Goal: Task Accomplishment & Management: Manage account settings

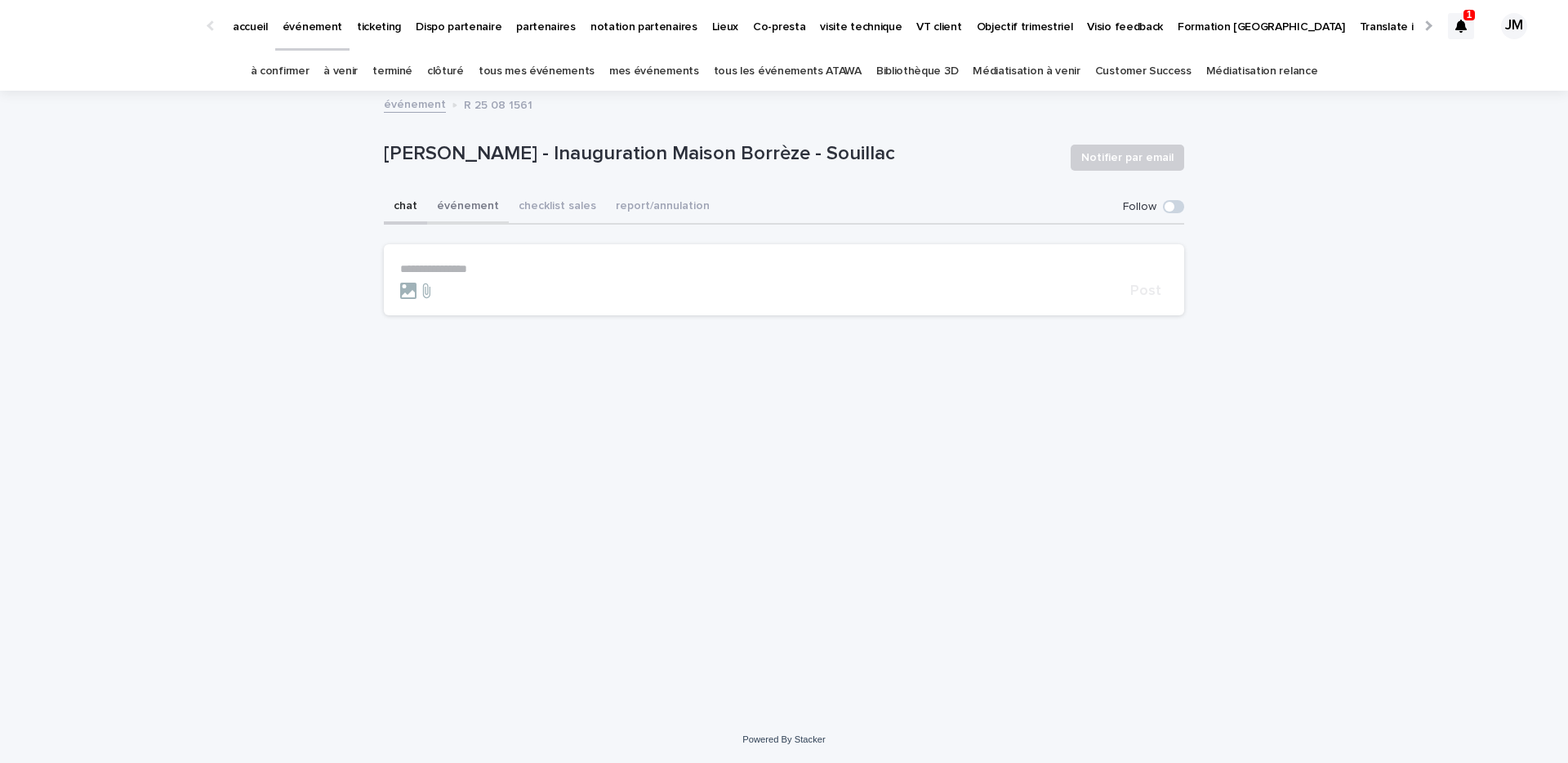
click at [475, 196] on button "événement" at bounding box center [467, 207] width 81 height 34
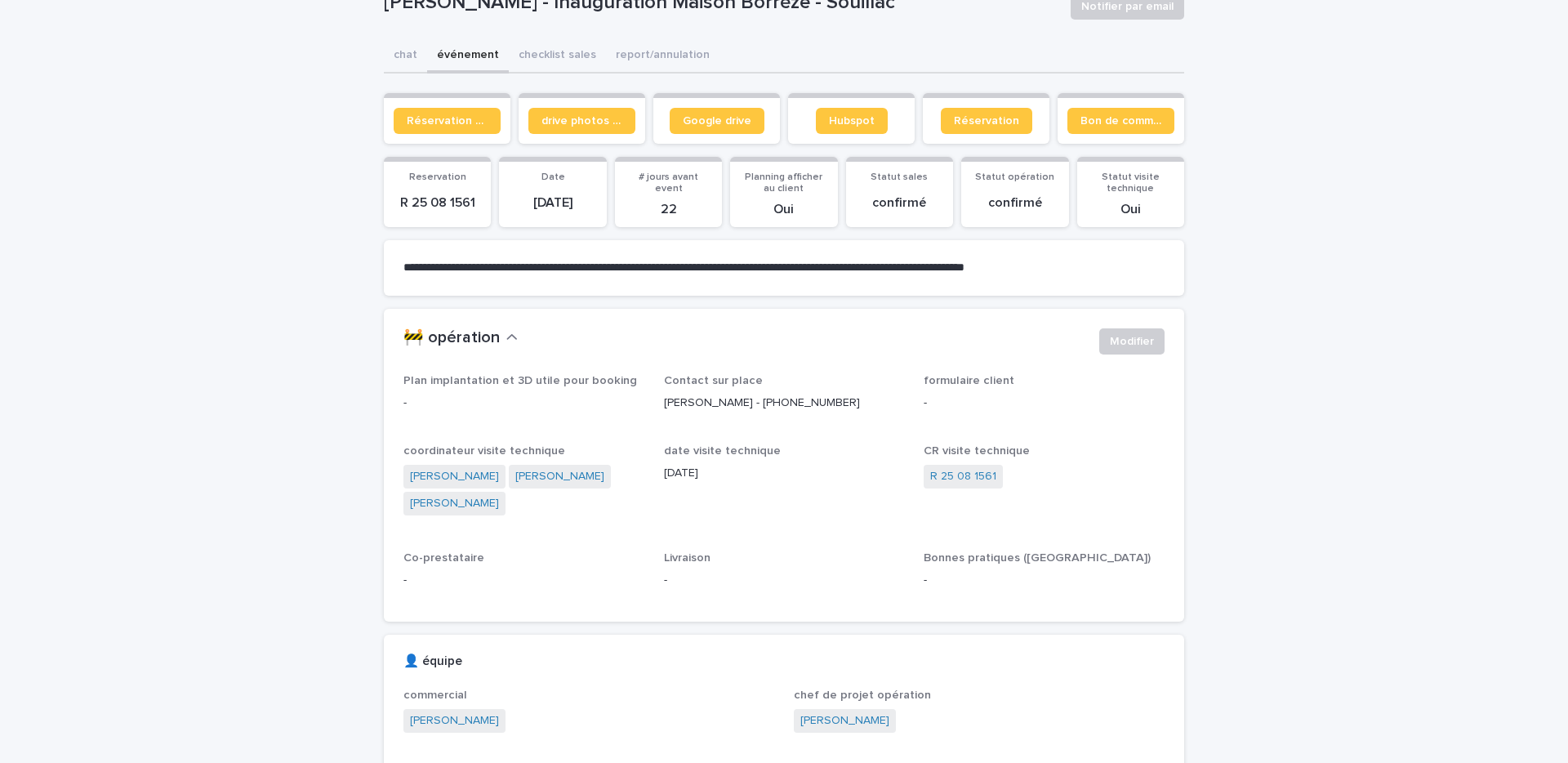
scroll to position [159, 0]
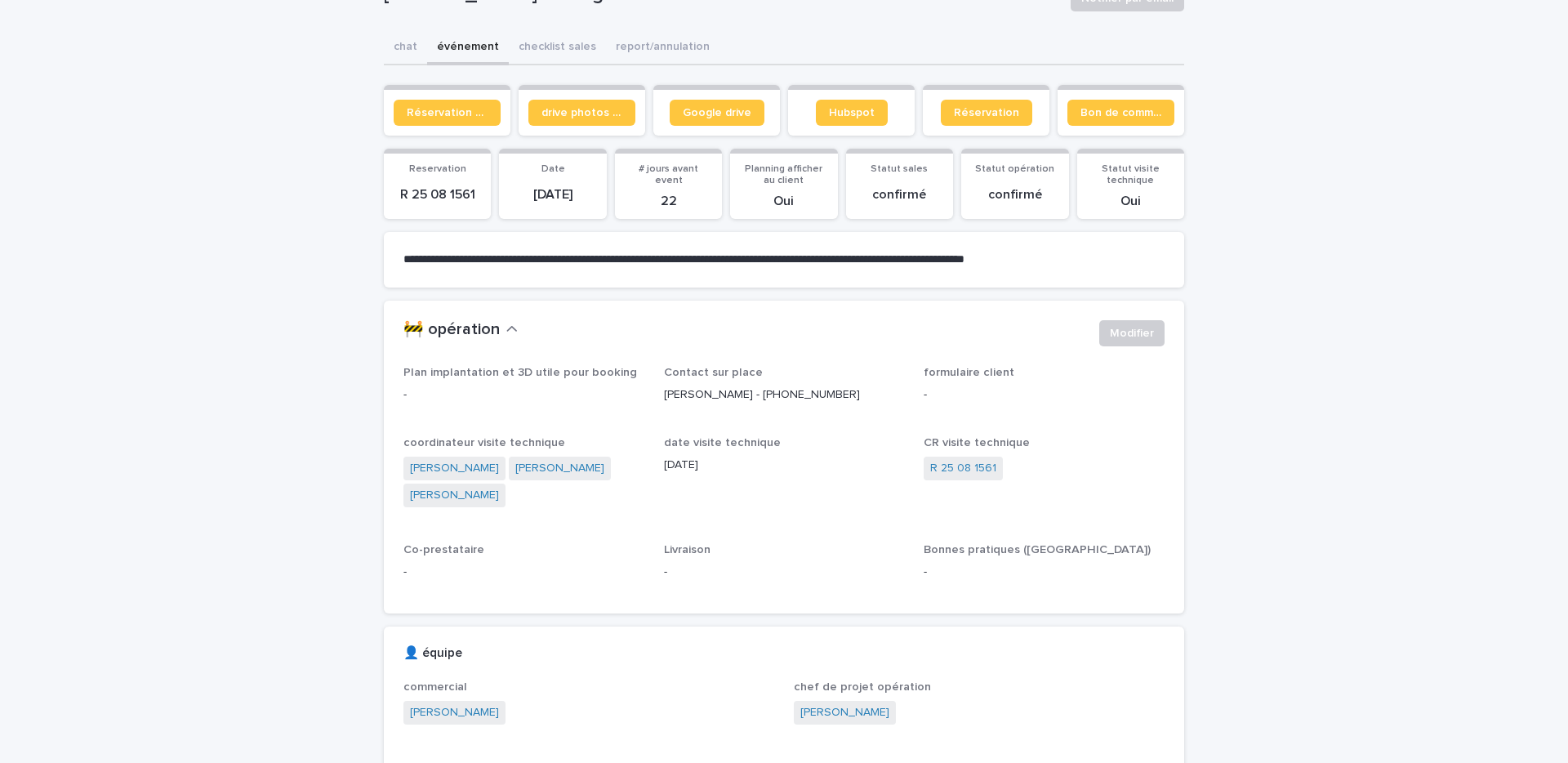
click at [512, 392] on p "-" at bounding box center [523, 395] width 241 height 17
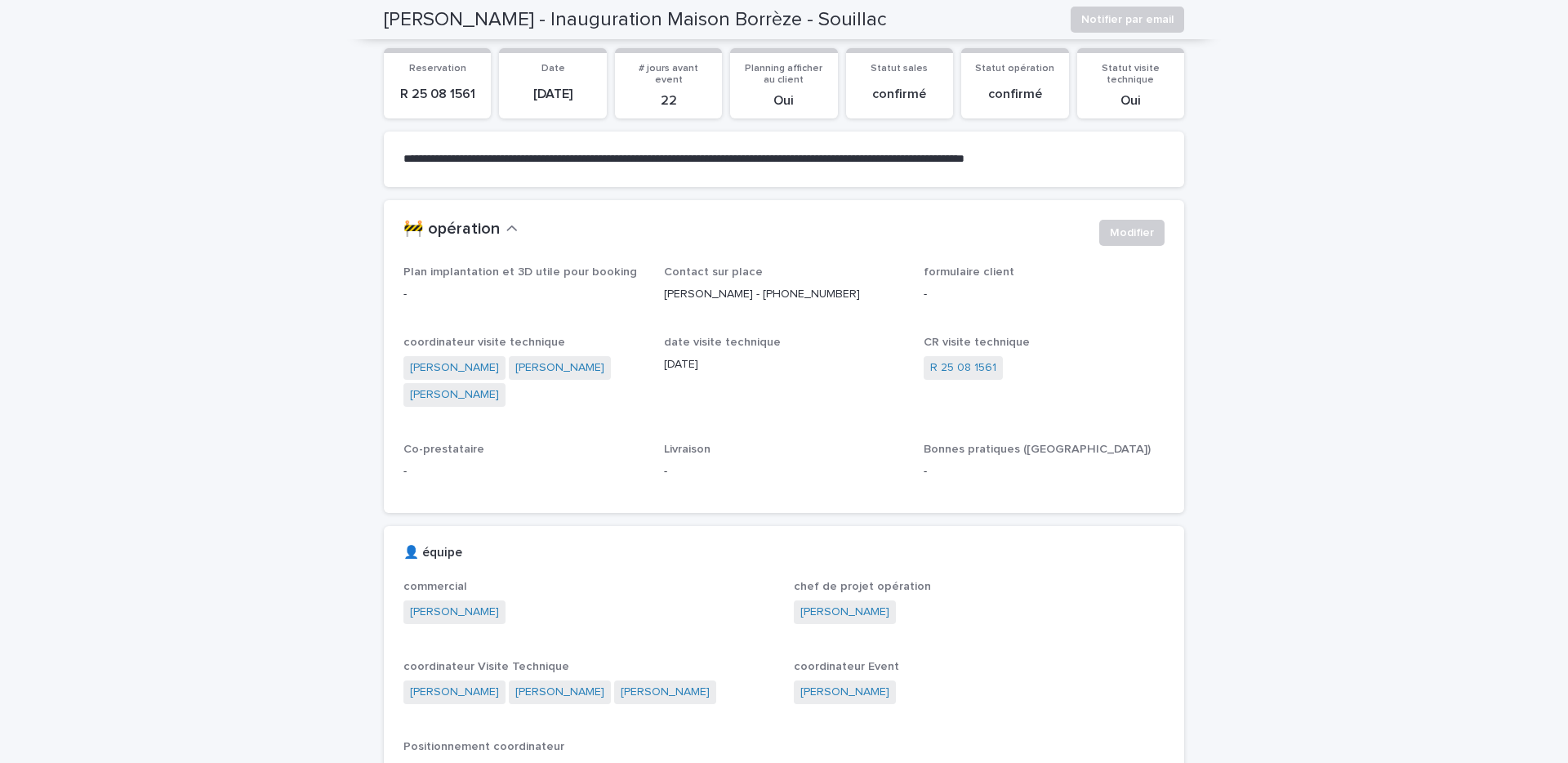
scroll to position [0, 0]
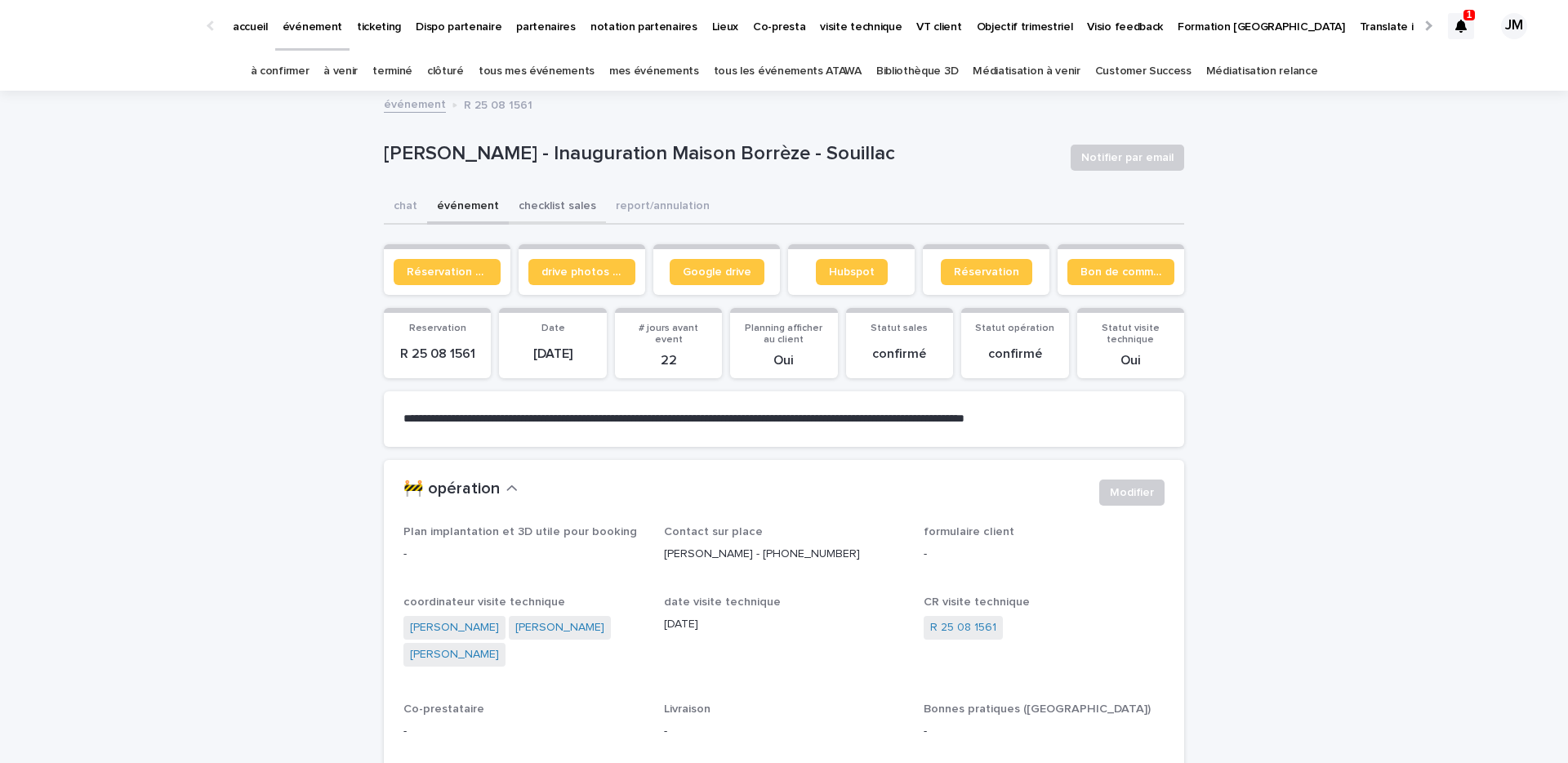
click at [553, 219] on button "checklist sales" at bounding box center [558, 207] width 97 height 34
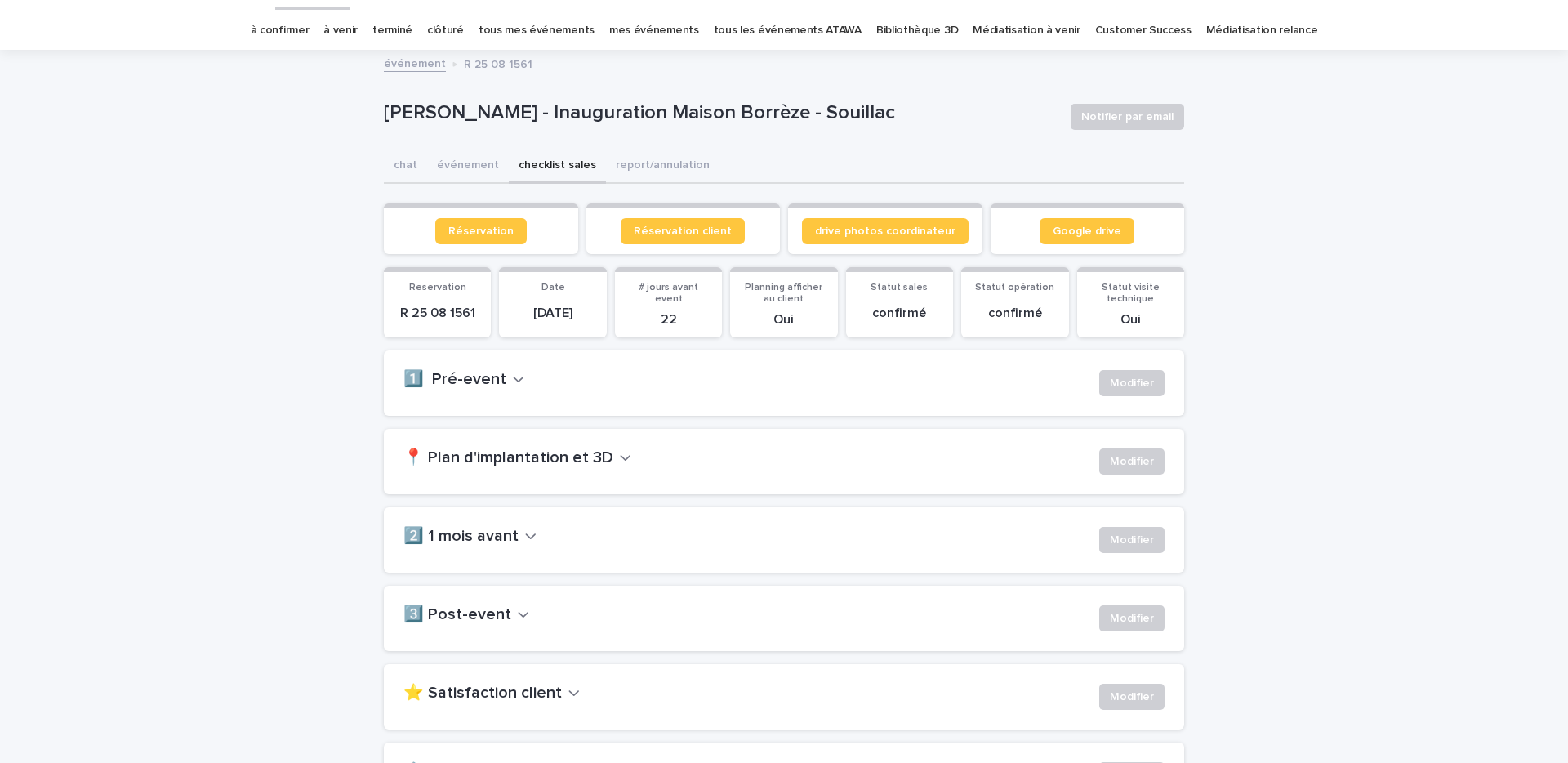
scroll to position [49, 0]
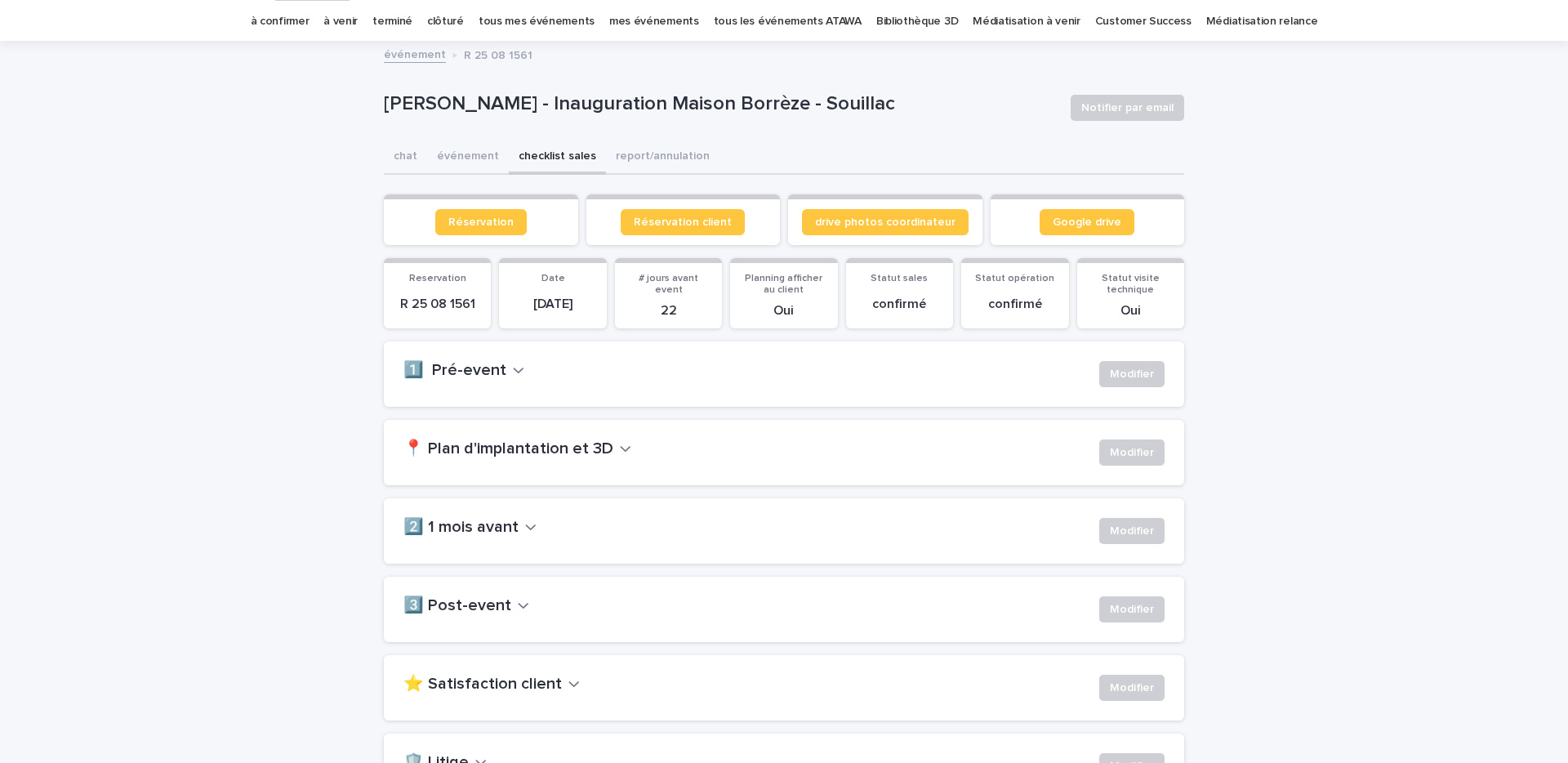
click at [490, 376] on h2 "1️⃣ Pré-event" at bounding box center [454, 371] width 103 height 19
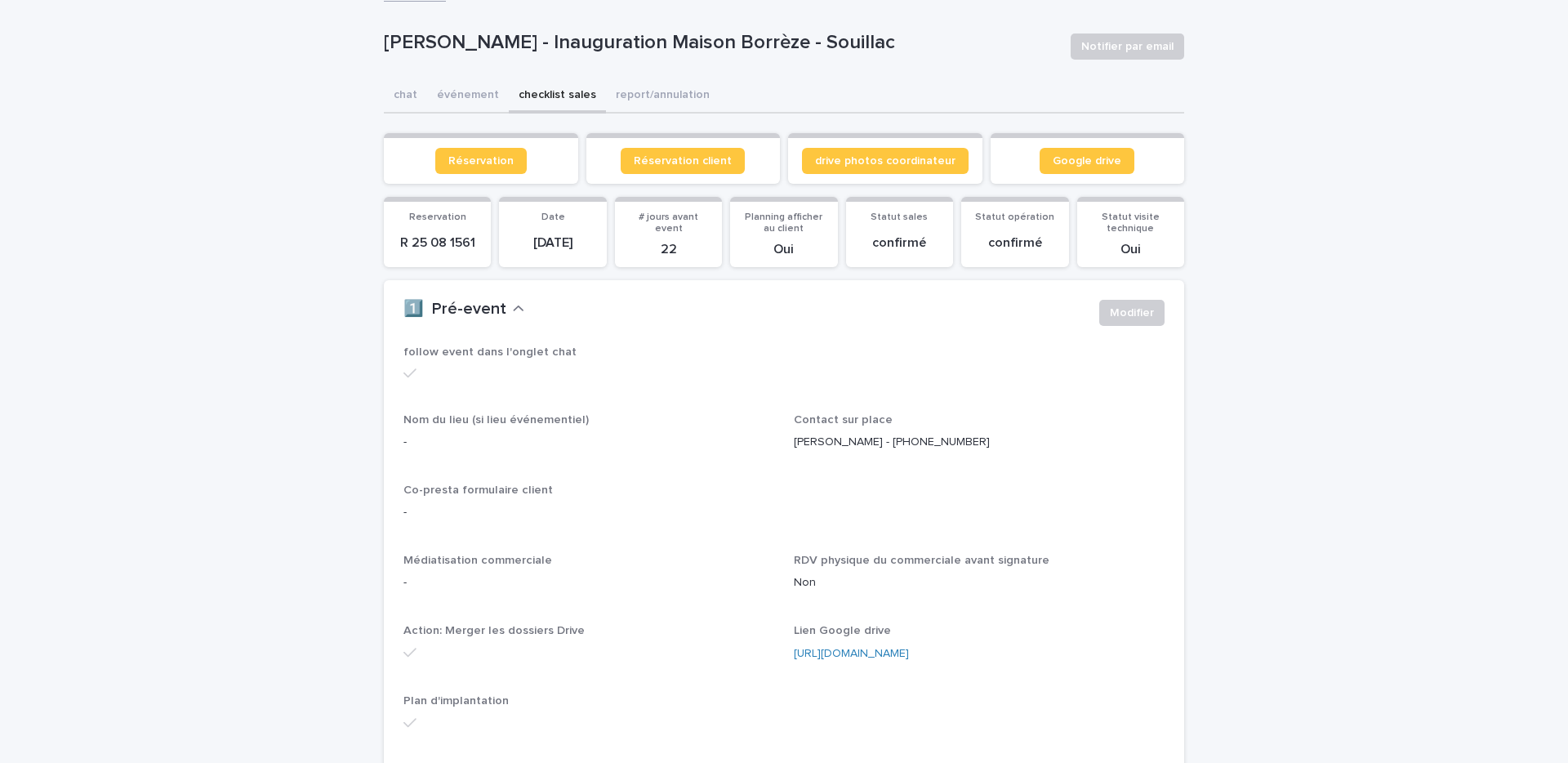
scroll to position [112, 0]
click at [1122, 323] on button "Modifier" at bounding box center [1132, 312] width 65 height 26
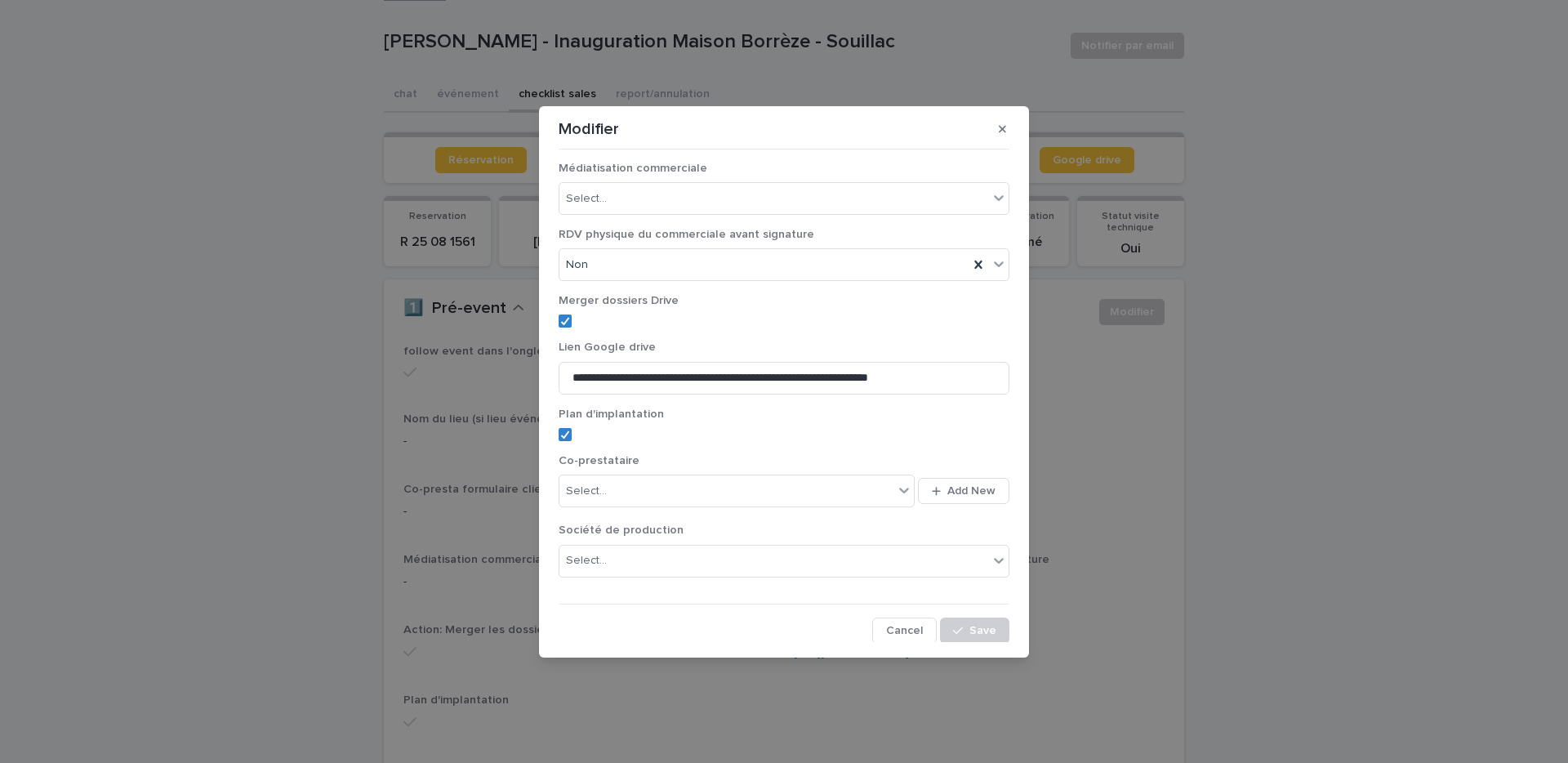
scroll to position [208, 0]
click at [1001, 132] on icon "button" at bounding box center [1002, 129] width 8 height 12
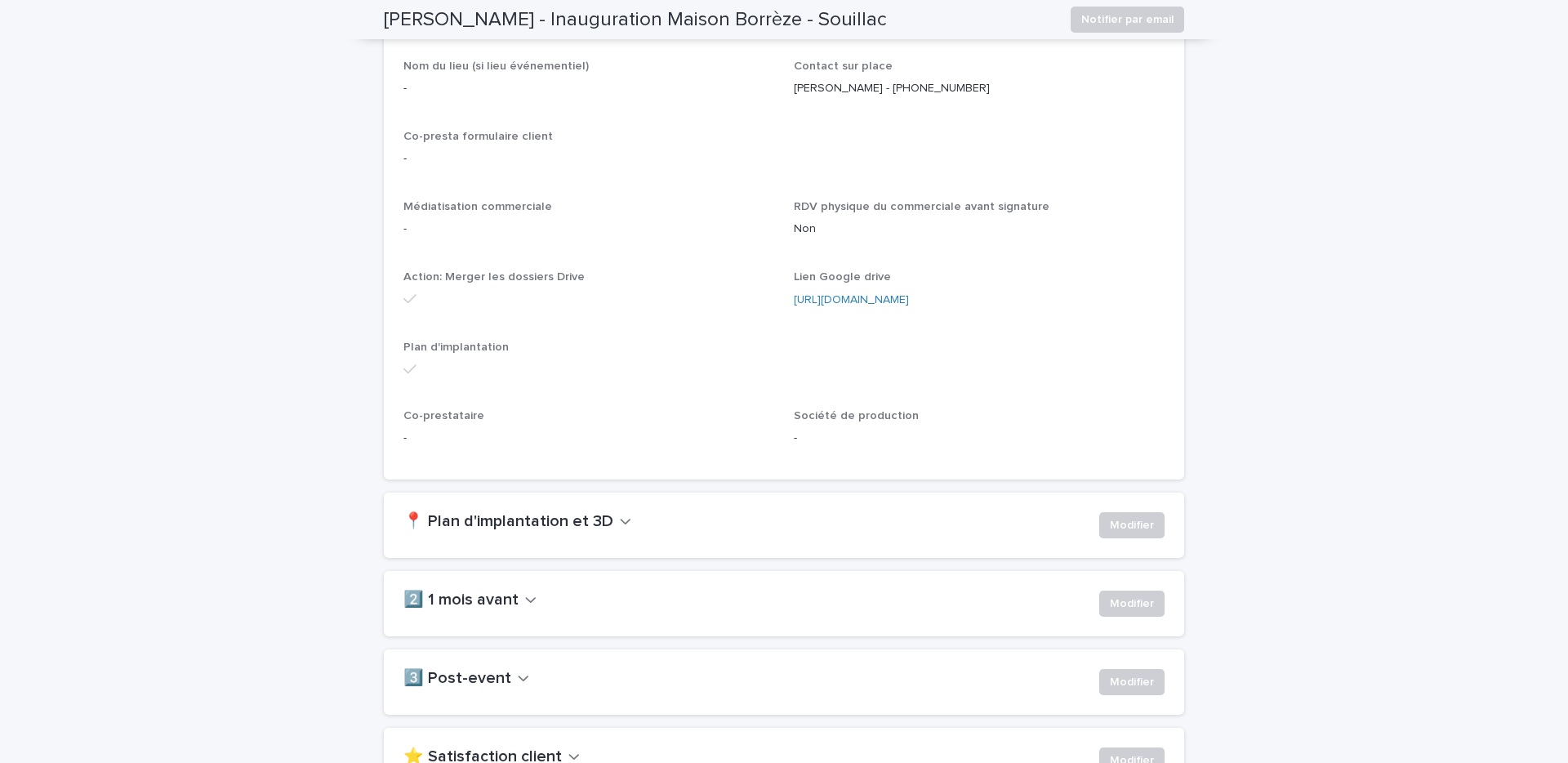
scroll to position [558, 0]
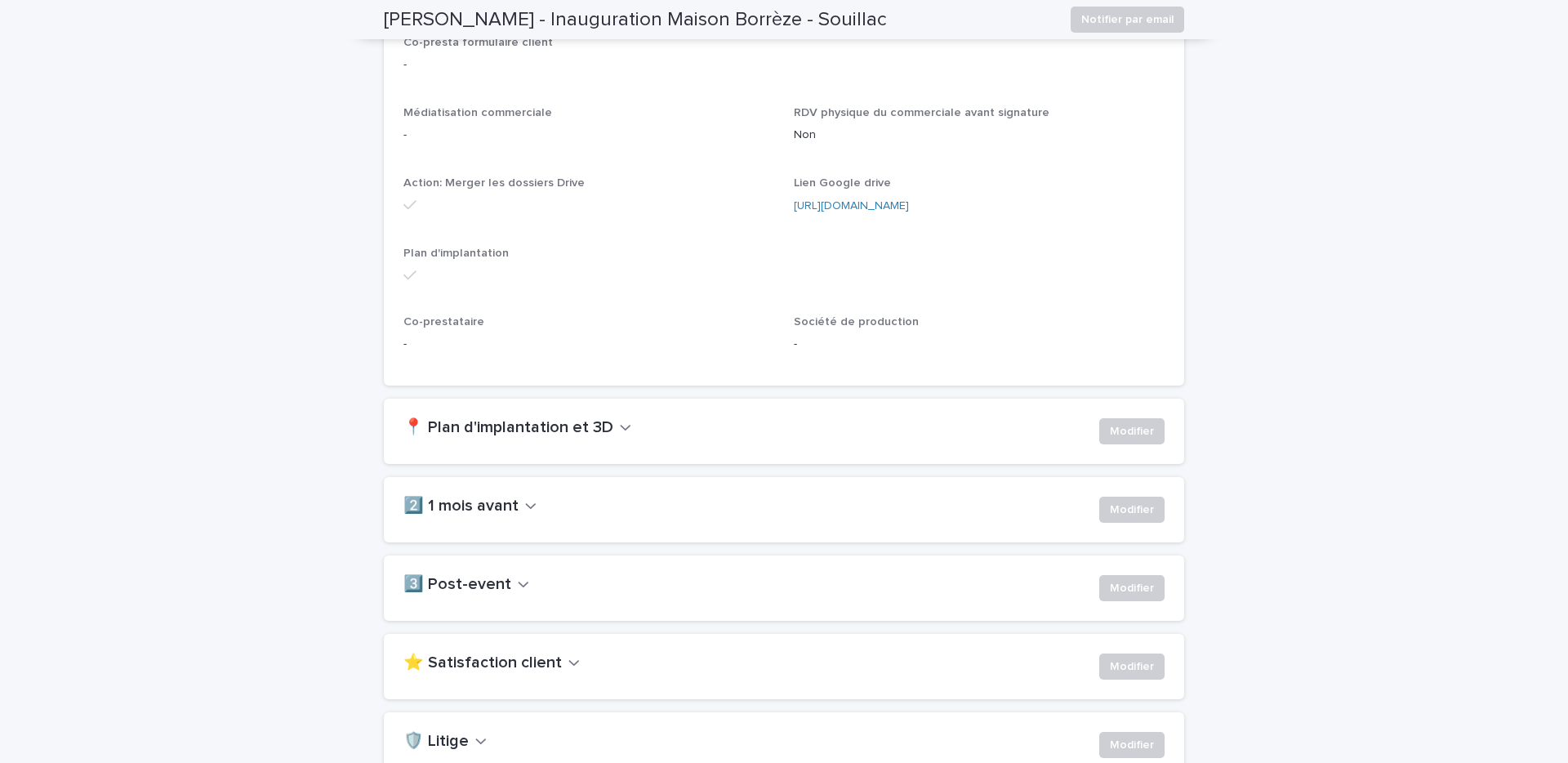
click at [626, 435] on div "📍 Plan d'implantation et 3D" at bounding box center [745, 428] width 683 height 19
click at [620, 425] on icon "button" at bounding box center [626, 428] width 10 height 6
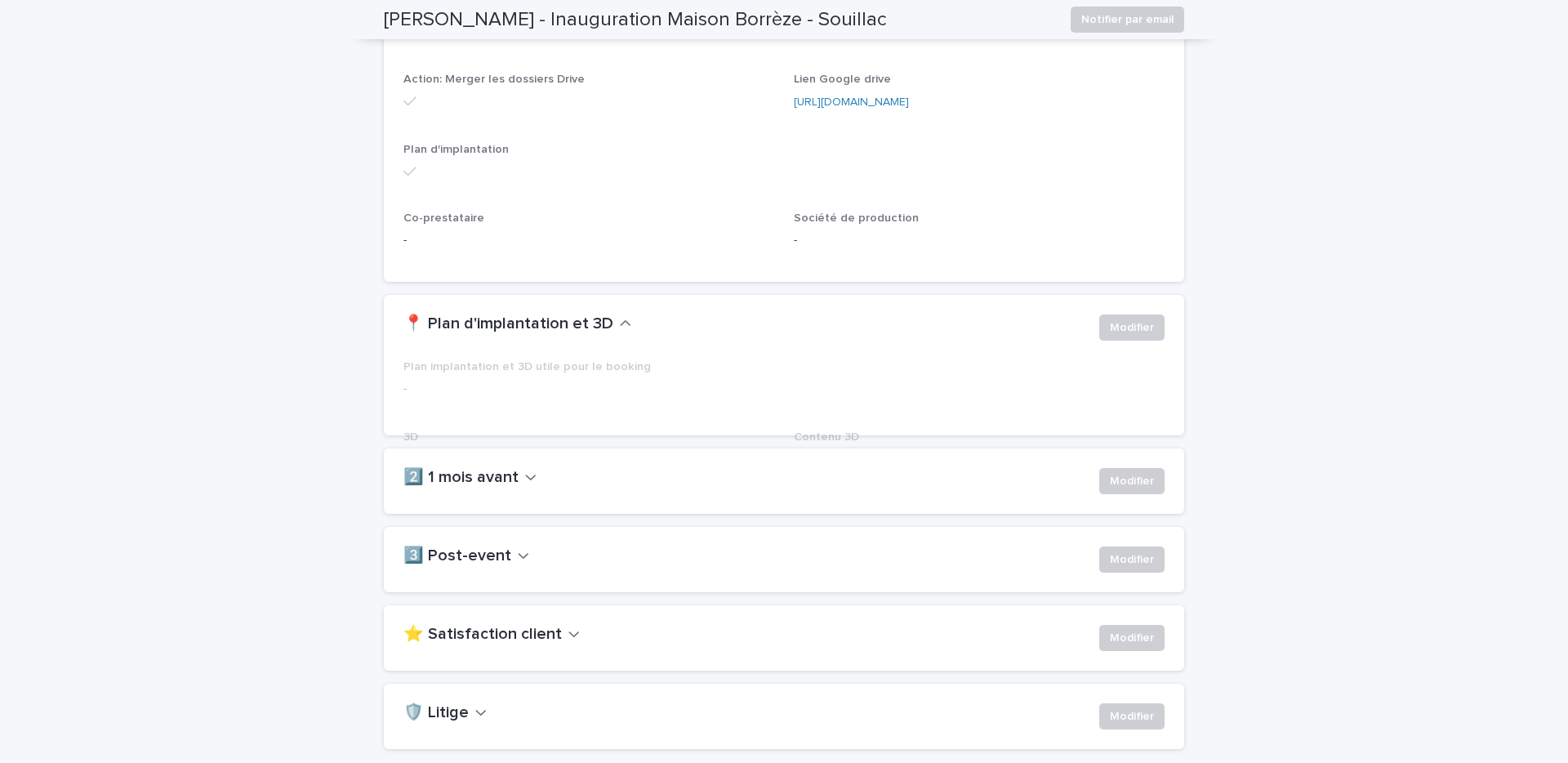
scroll to position [664, 0]
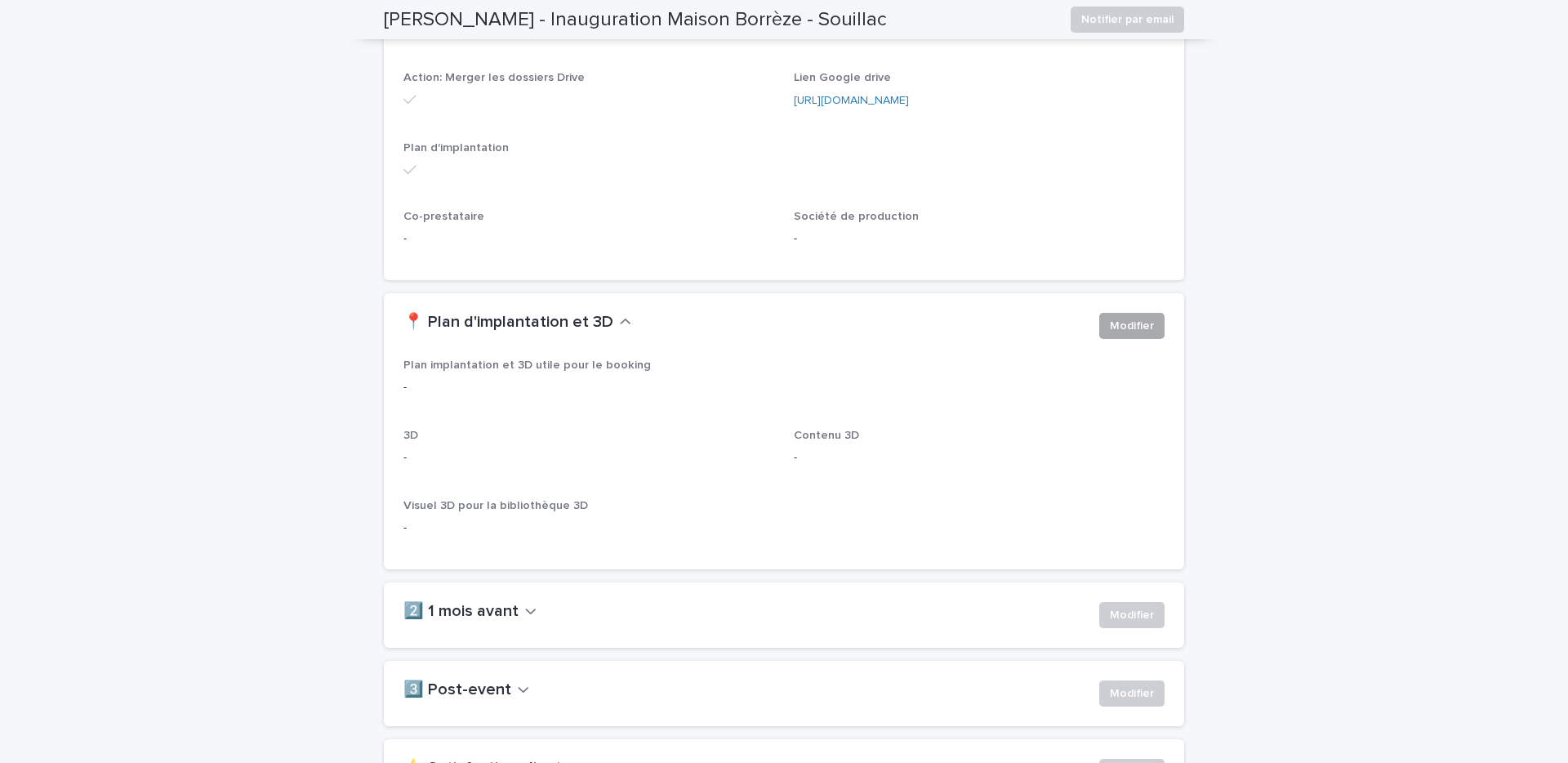
click at [1134, 324] on span "Modifier" at bounding box center [1132, 325] width 44 height 16
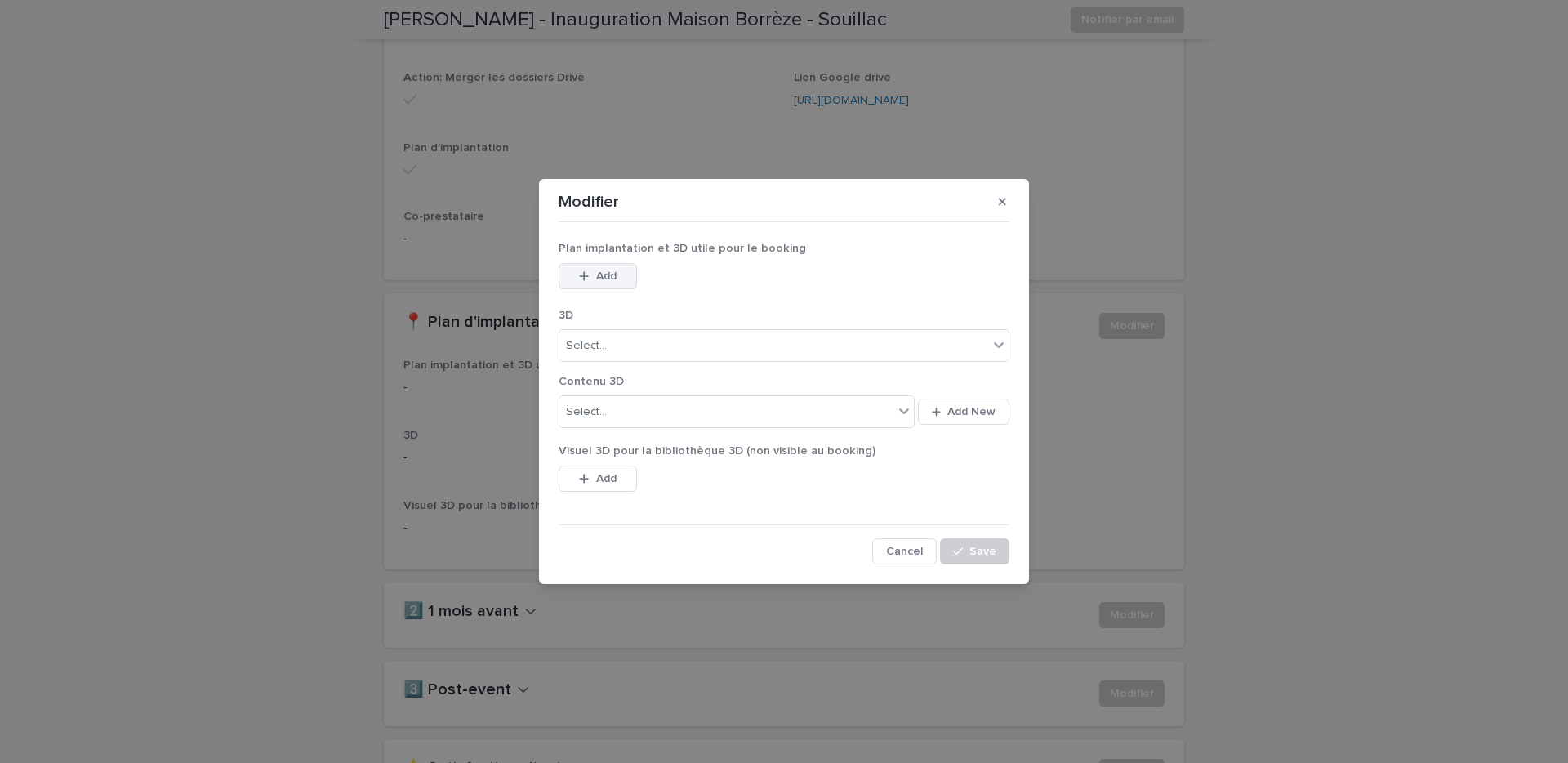
click at [606, 270] on span "Add" at bounding box center [606, 276] width 20 height 12
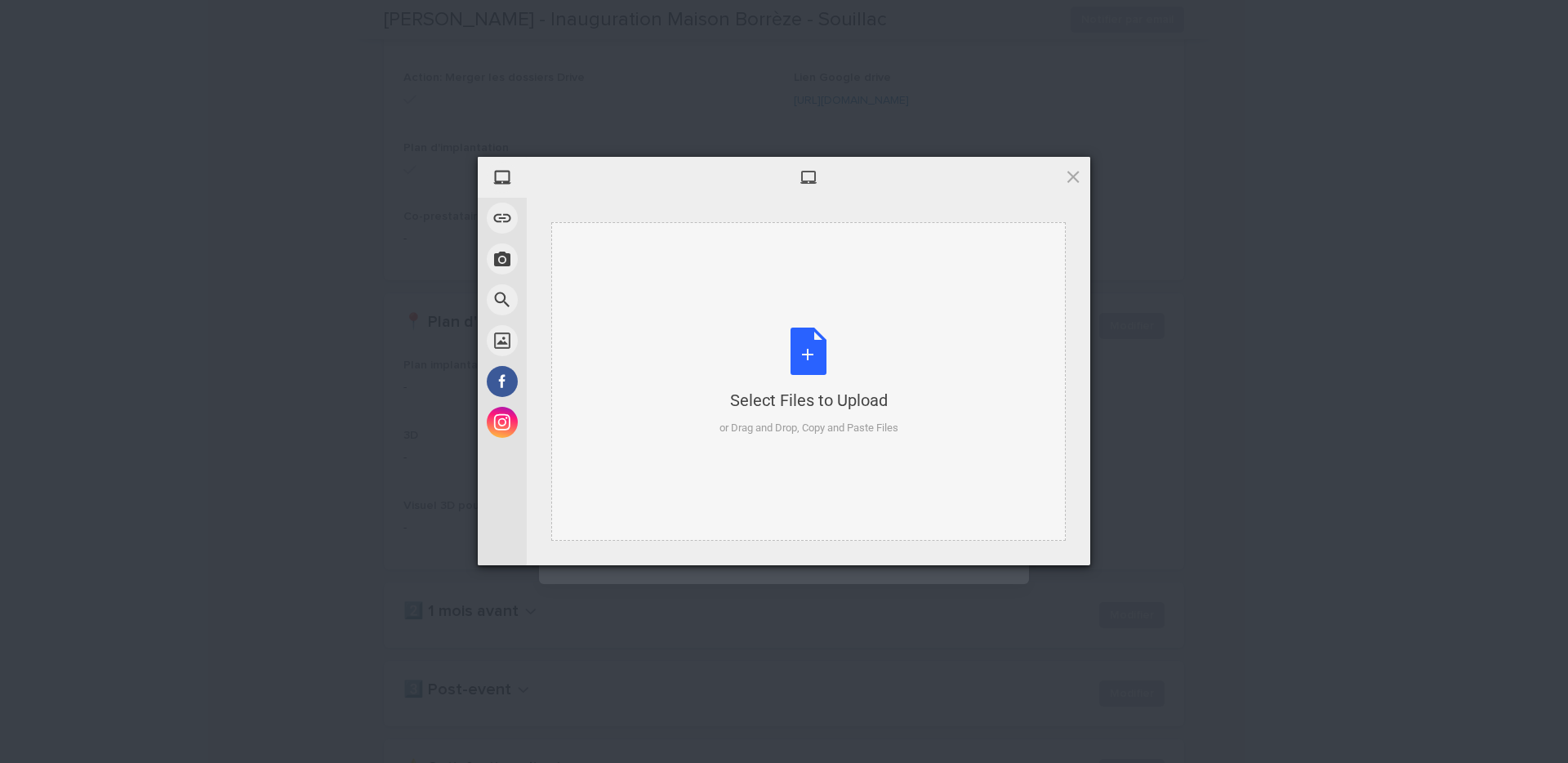
click at [820, 351] on div "Select Files to Upload or Drag and Drop, Copy and Paste Files" at bounding box center [808, 382] width 179 height 109
click at [792, 374] on div "Select Files to Upload or Drag and Drop, Copy and Paste Files" at bounding box center [808, 382] width 179 height 109
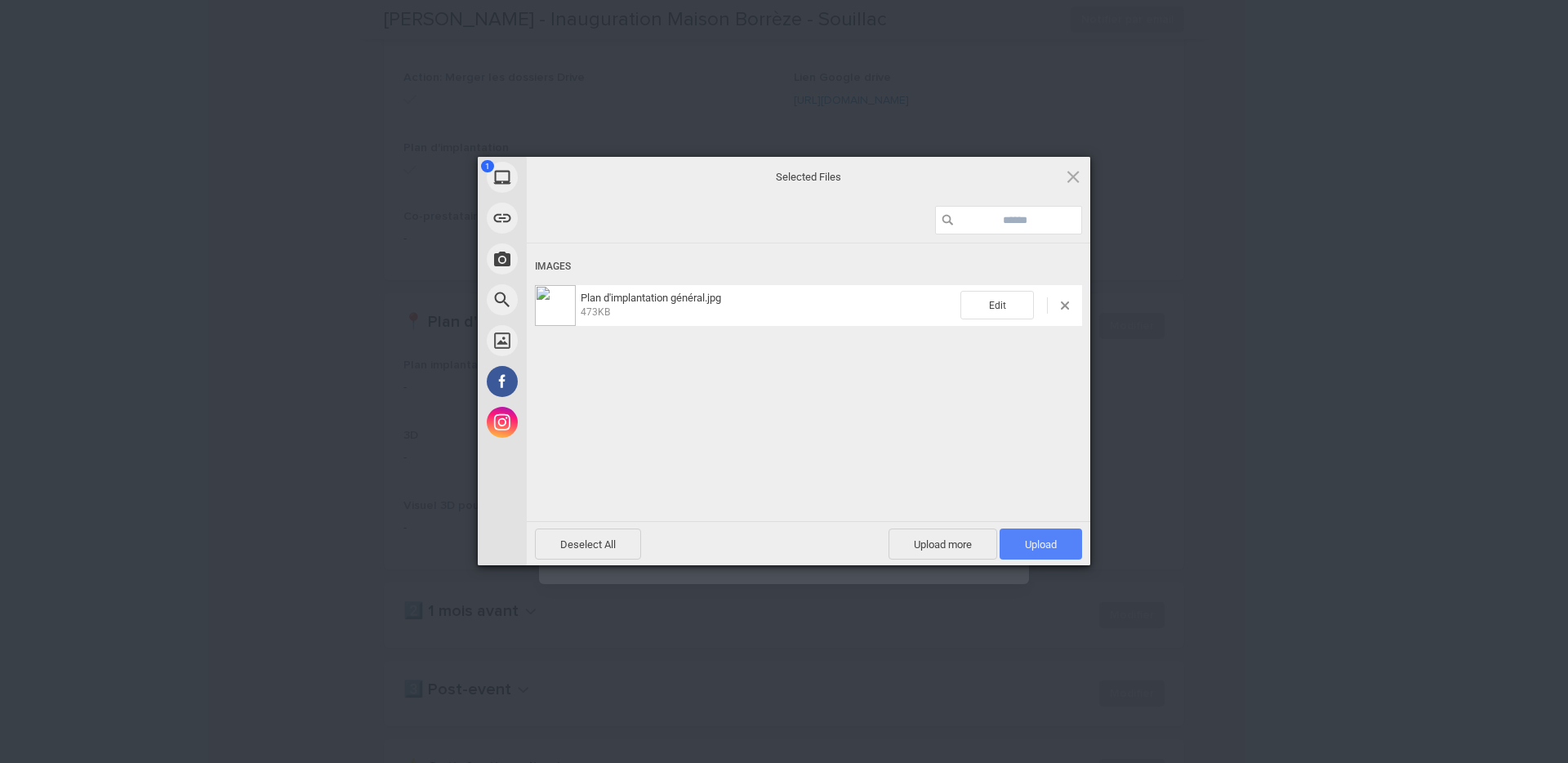
click at [1059, 540] on span "Upload 1" at bounding box center [1041, 543] width 82 height 31
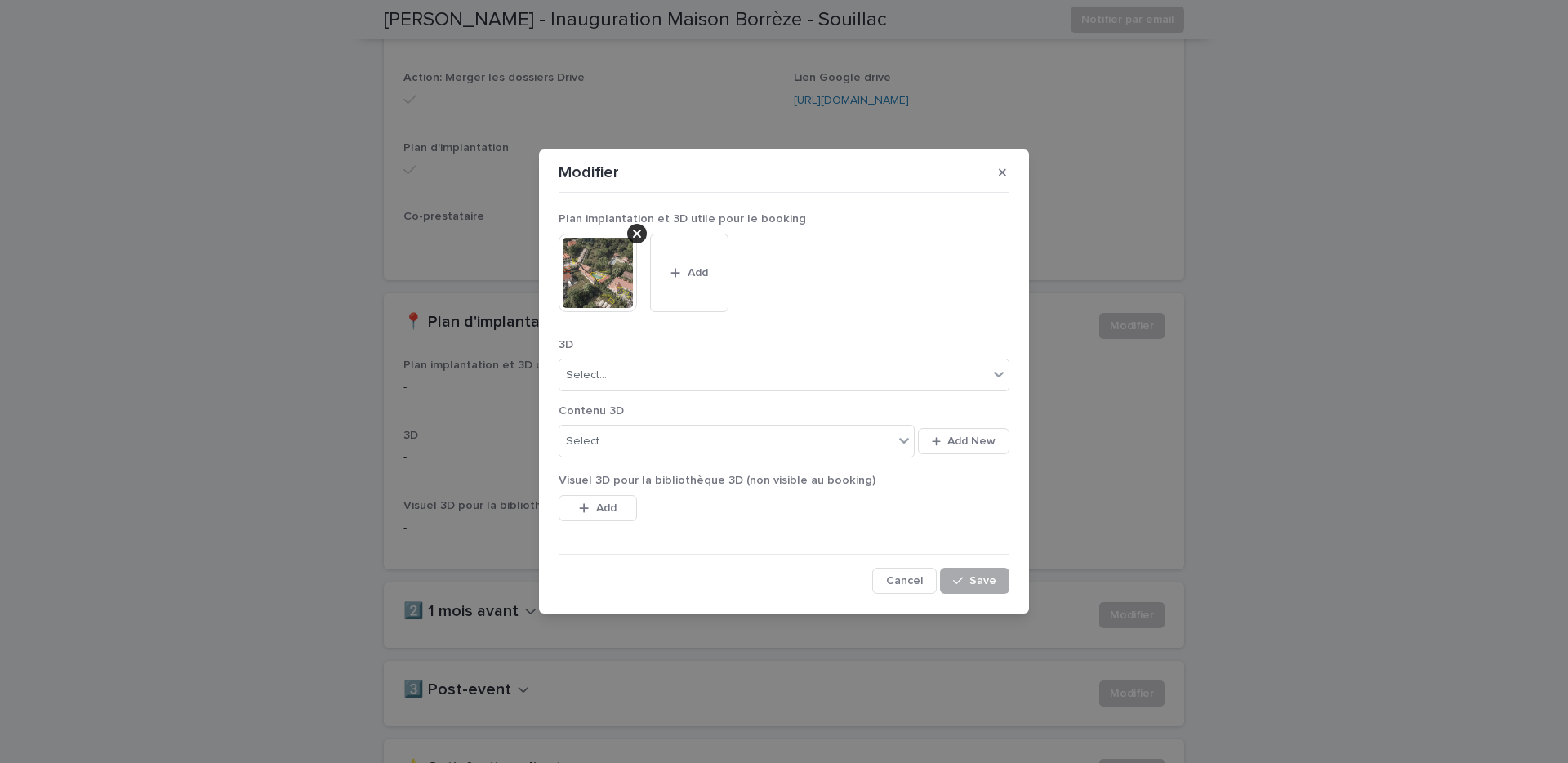
click at [988, 582] on span "Save" at bounding box center [983, 581] width 27 height 12
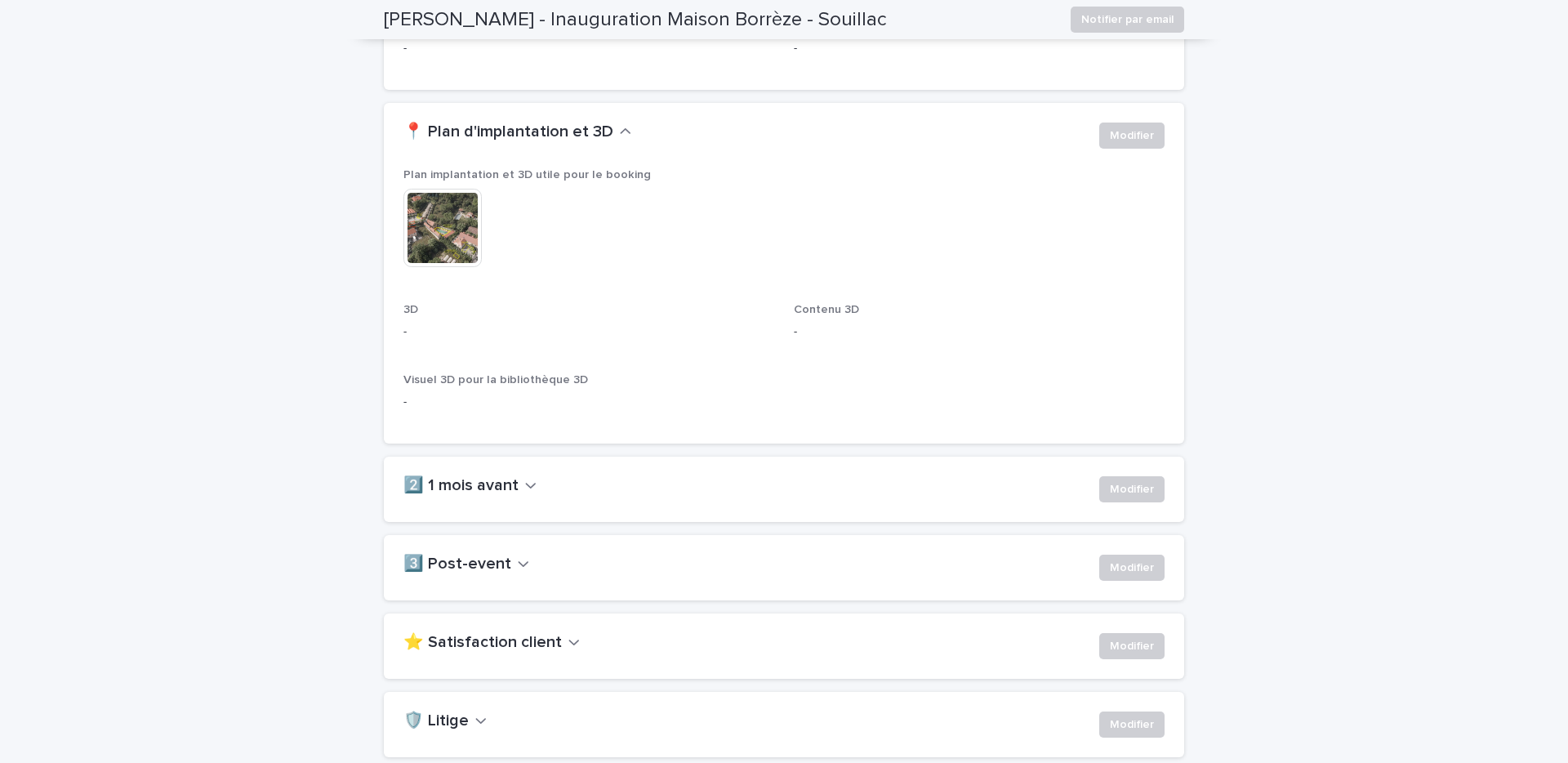
scroll to position [891, 0]
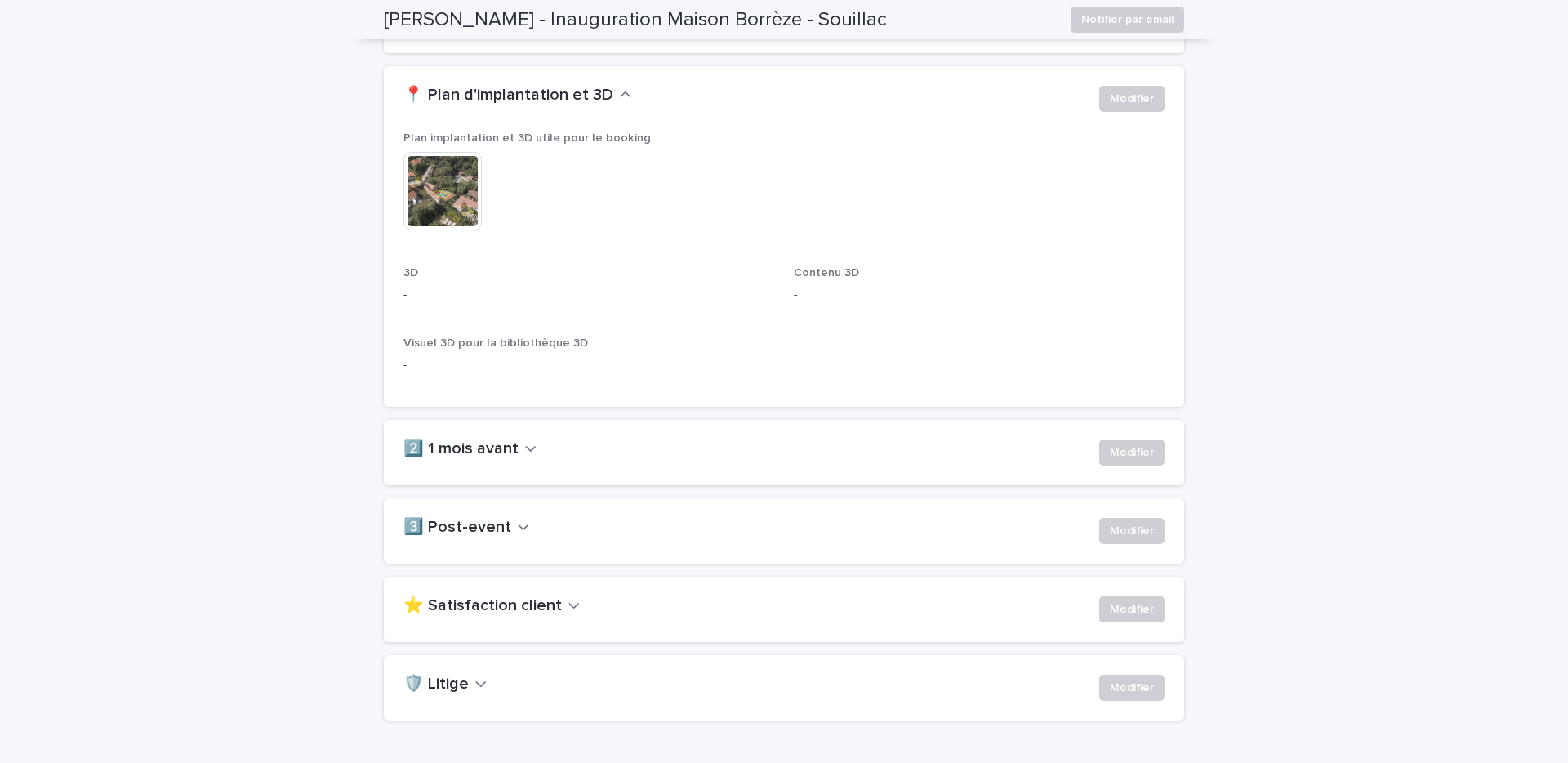
click at [491, 461] on div "2️⃣ 1 mois avant Modifier" at bounding box center [784, 452] width 761 height 26
click at [483, 453] on h2 "2️⃣ 1 mois avant" at bounding box center [460, 449] width 115 height 19
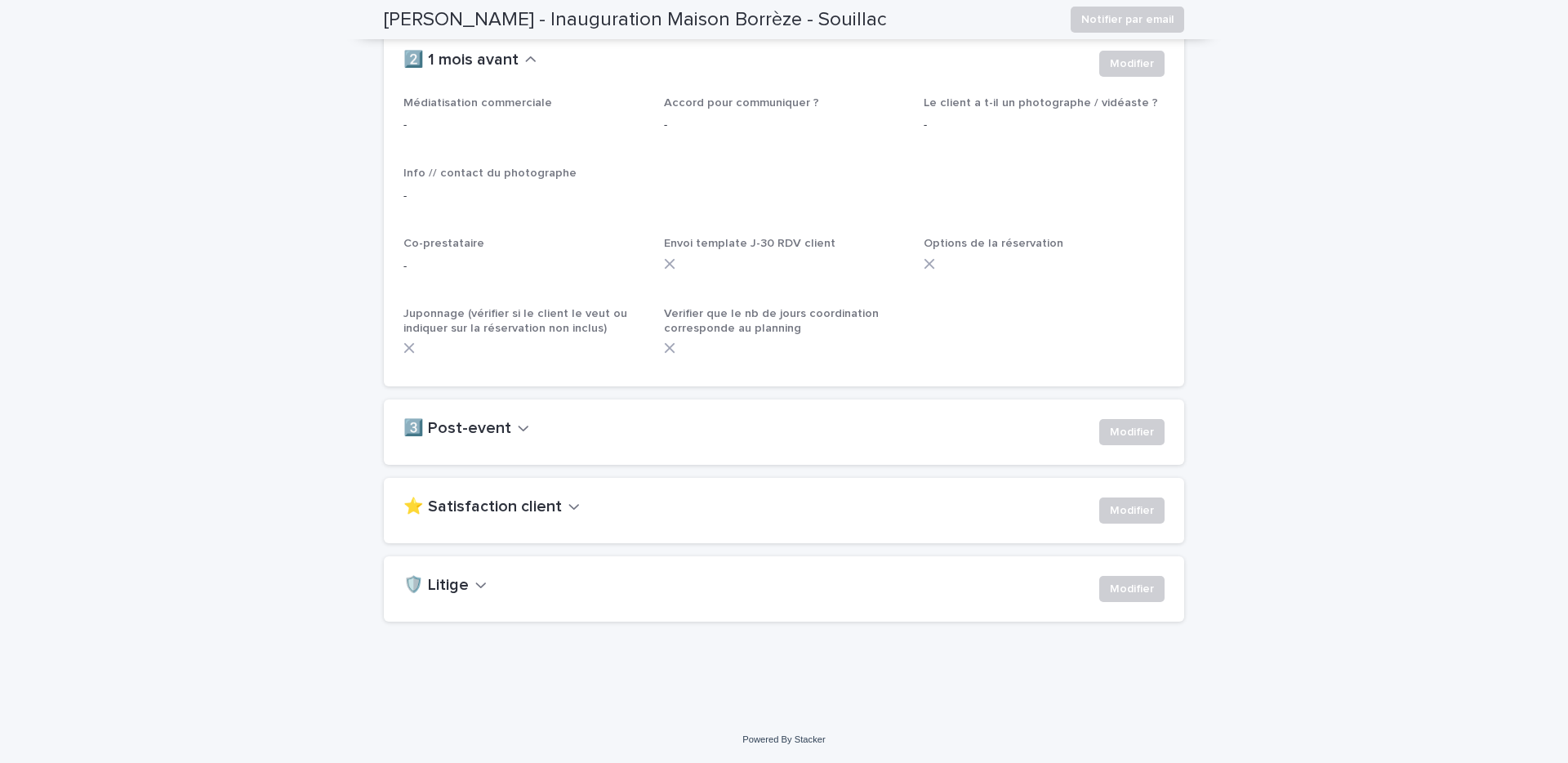
scroll to position [0, 0]
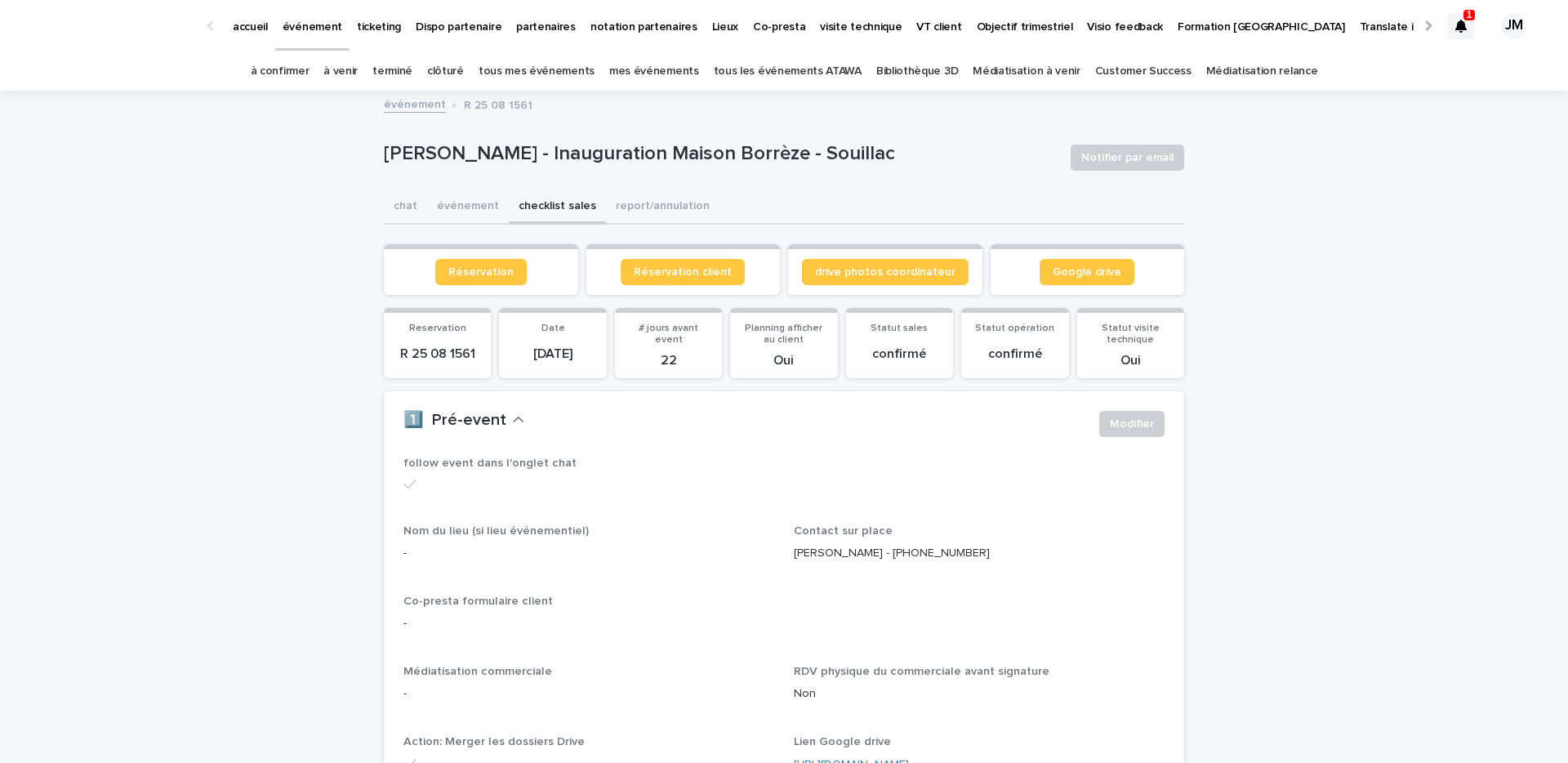
click at [1459, 23] on icon at bounding box center [1462, 26] width 12 height 13
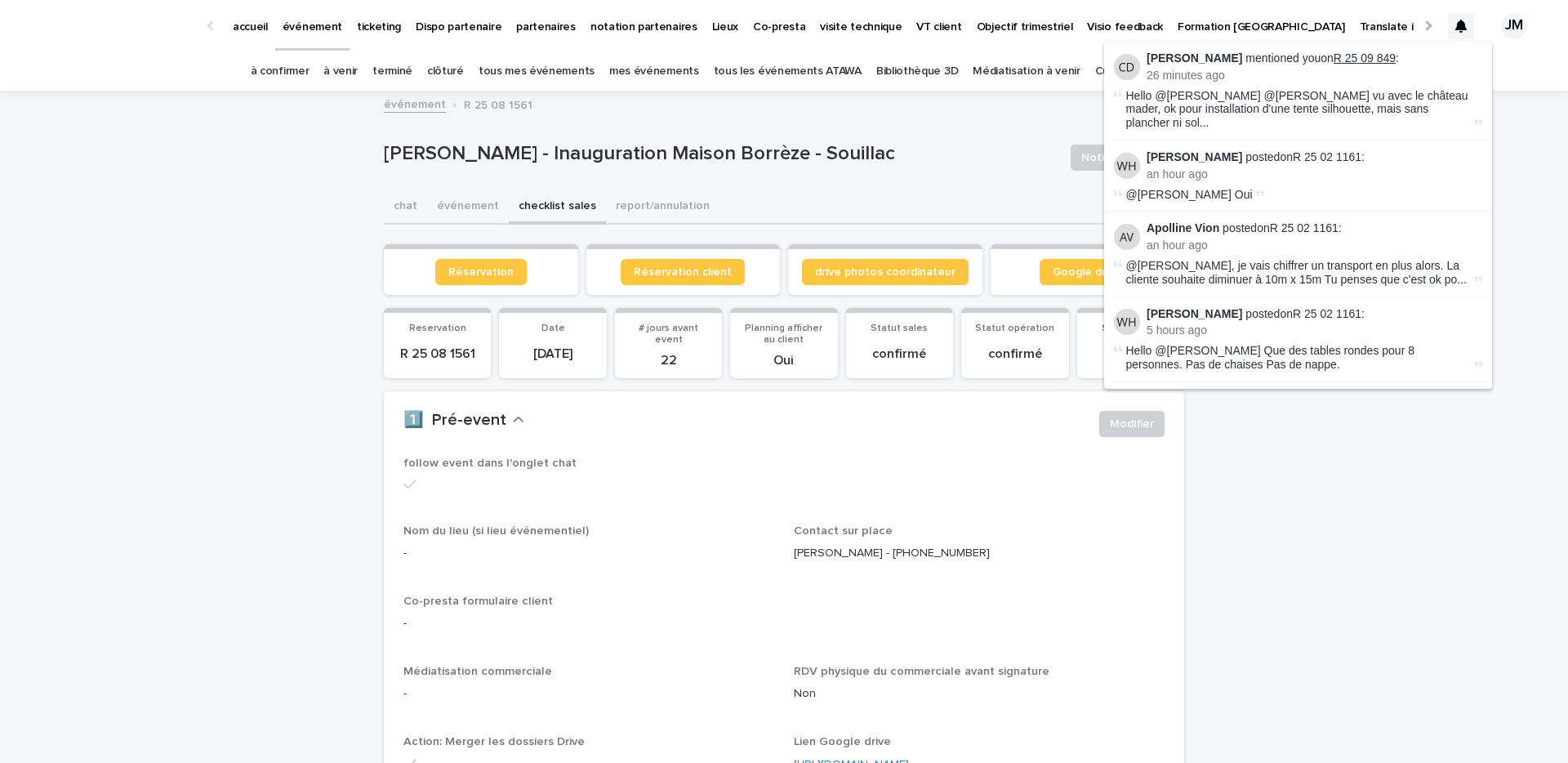
click at [1342, 56] on link "R 25 09 849" at bounding box center [1365, 58] width 62 height 13
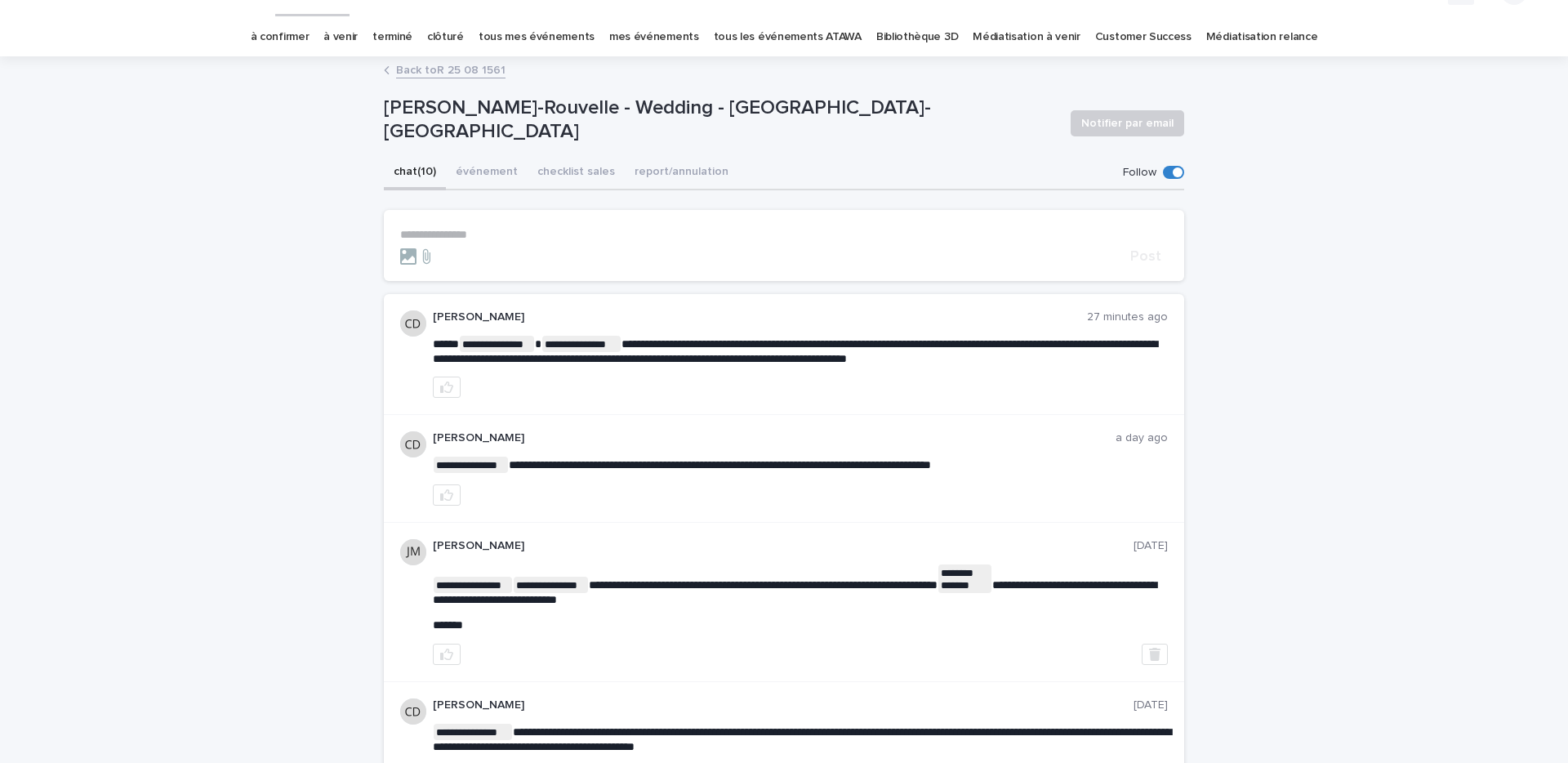
scroll to position [38, 0]
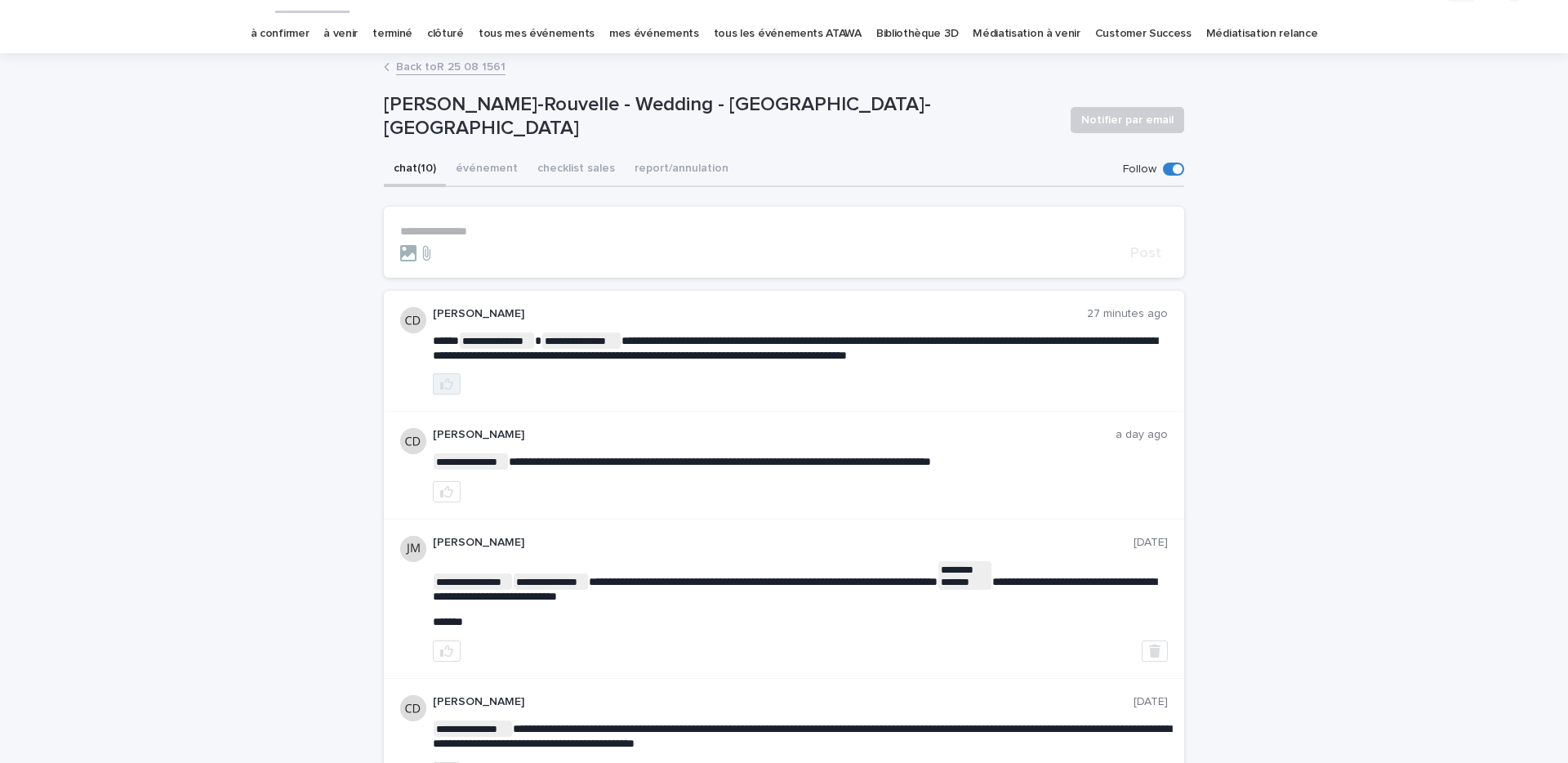
click at [451, 381] on icon "button" at bounding box center [447, 384] width 13 height 13
